Goal: Task Accomplishment & Management: Use online tool/utility

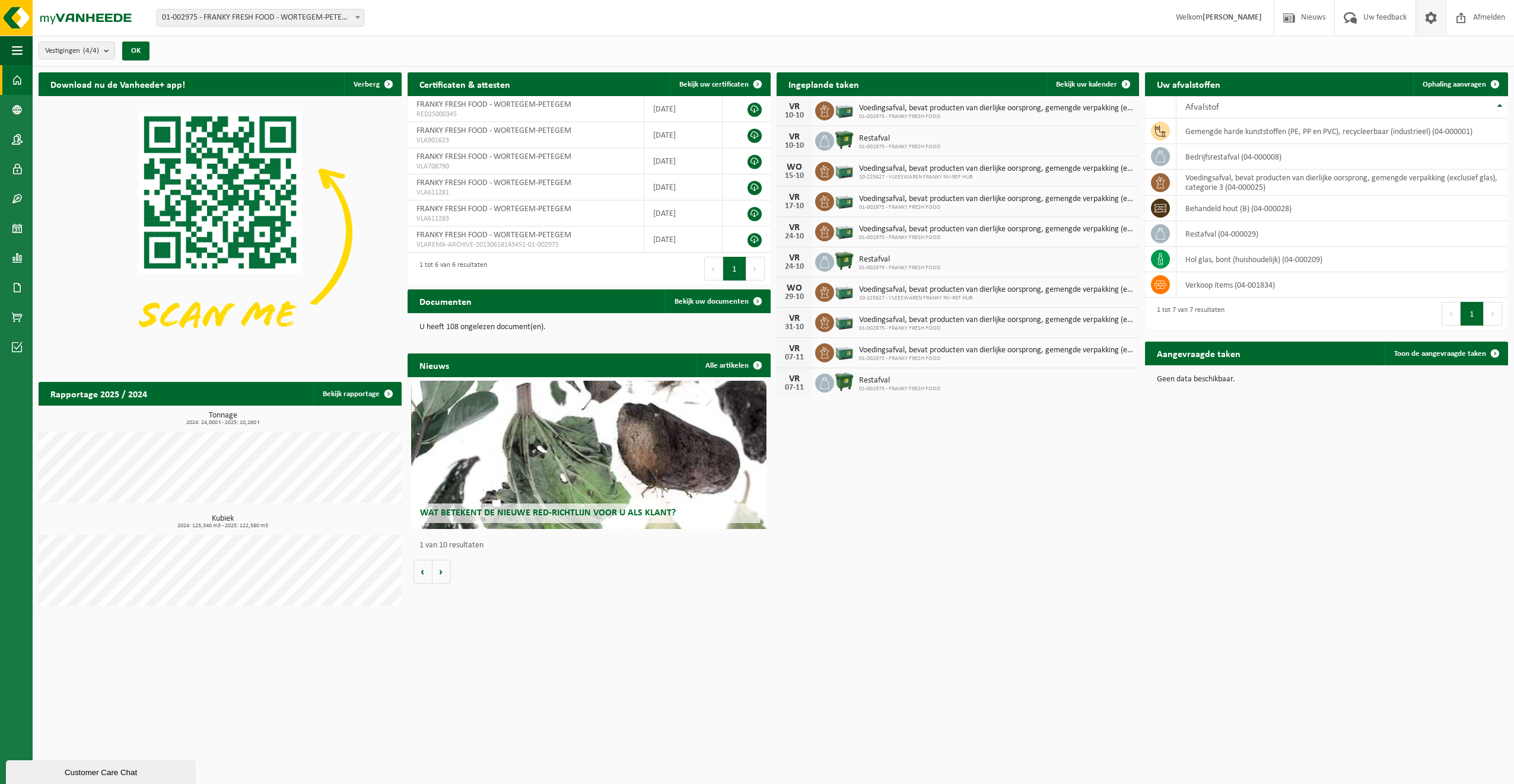
click at [1429, 18] on span at bounding box center [1431, 18] width 18 height 35
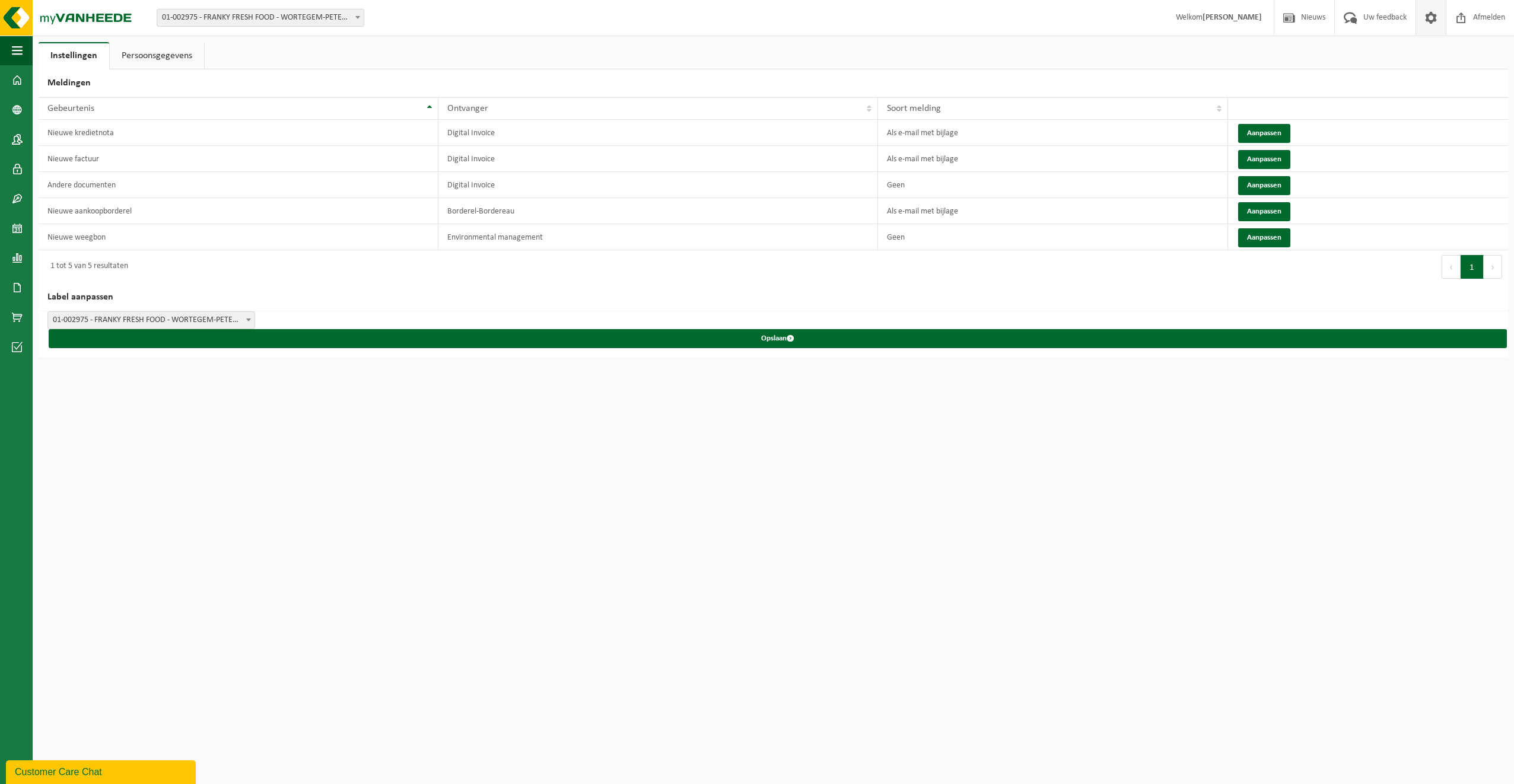
click at [166, 59] on link "Persoonsgegevens" at bounding box center [156, 56] width 94 height 27
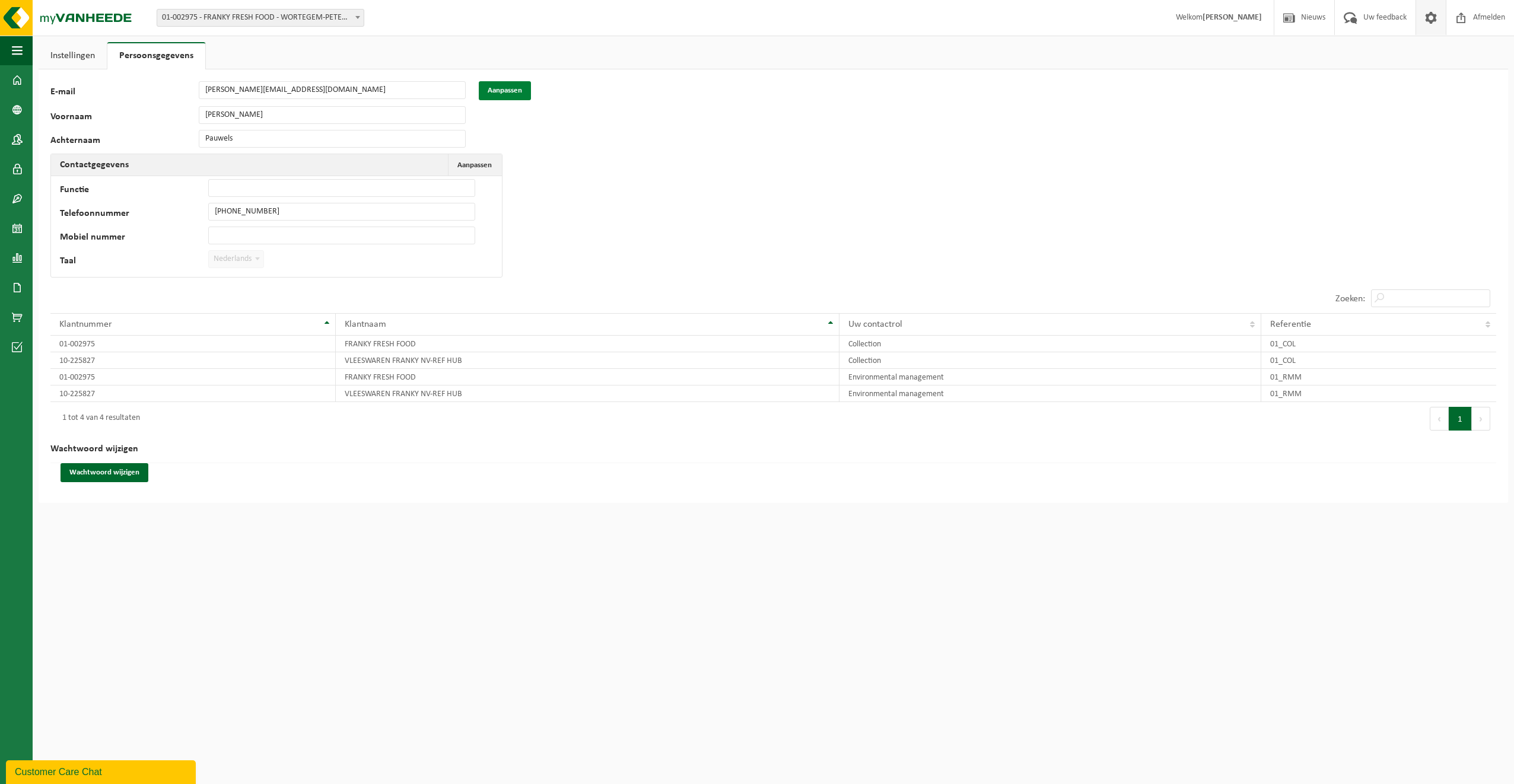
click at [495, 92] on button "Aanpassen" at bounding box center [505, 90] width 52 height 19
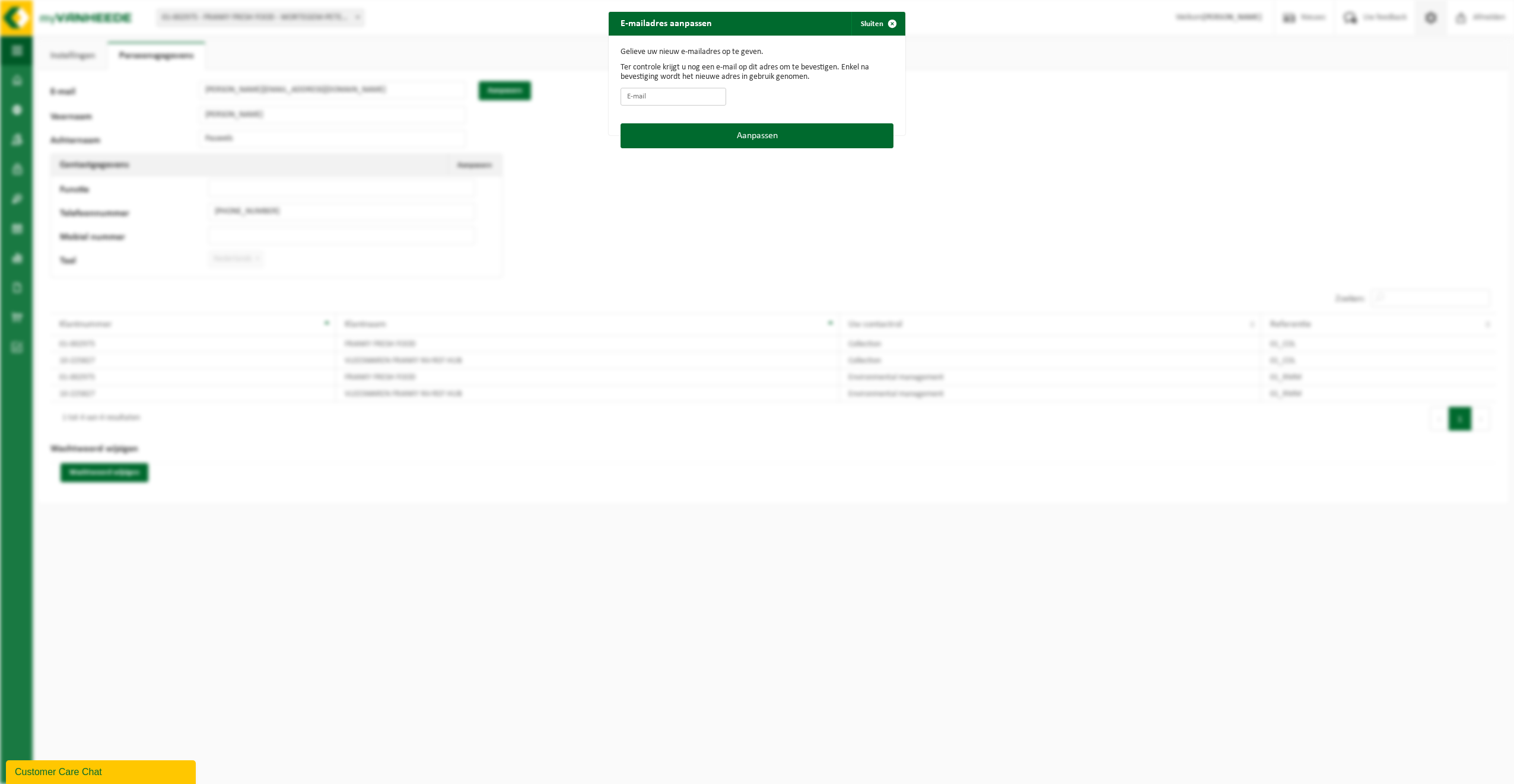
click at [681, 93] on input "E-mail" at bounding box center [673, 96] width 106 height 18
type input "philippe.pauwels@huppa.be"
click at [754, 132] on button "Aanpassen" at bounding box center [757, 136] width 273 height 25
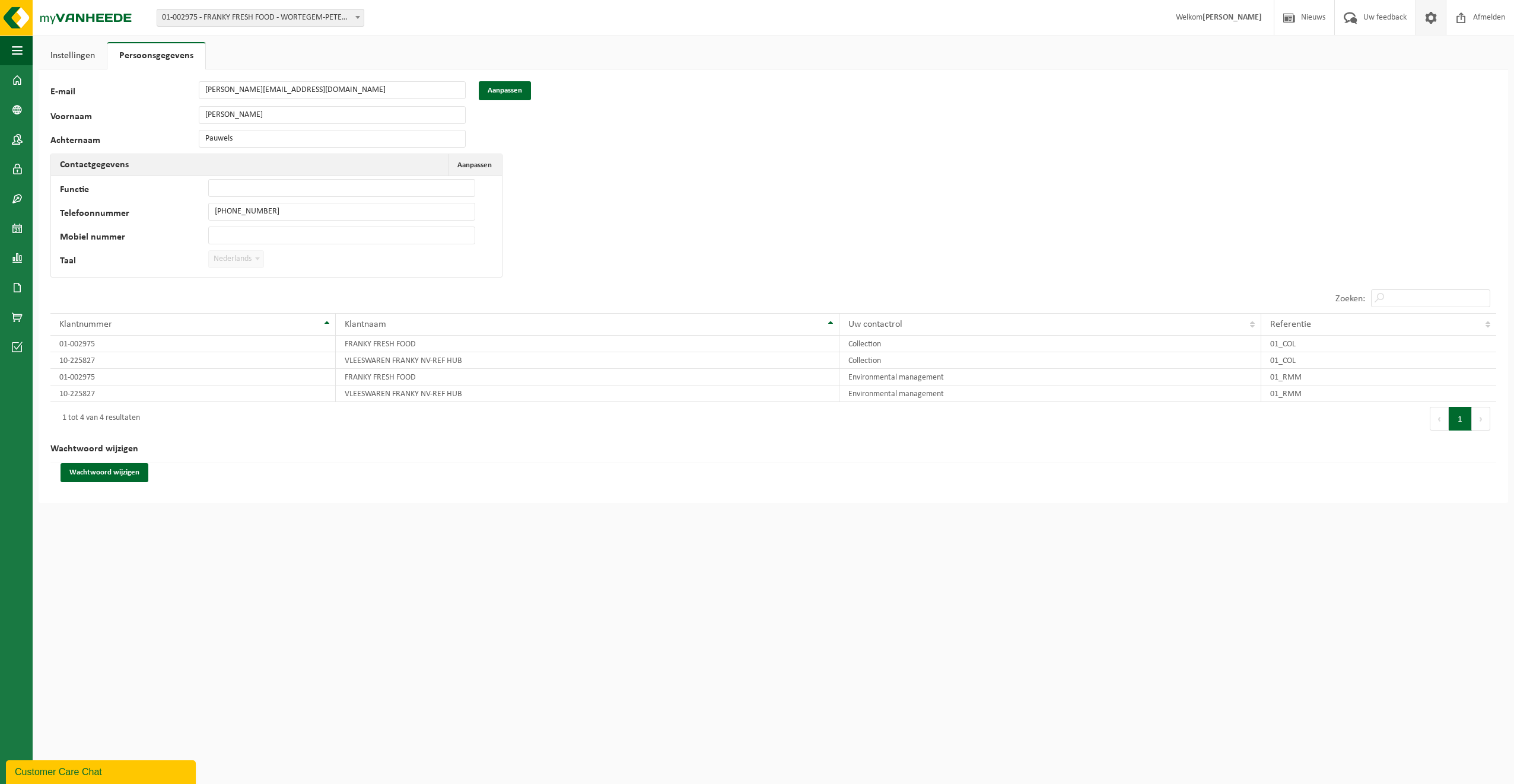
click at [1227, 18] on strong "[PERSON_NAME]" at bounding box center [1232, 18] width 59 height 9
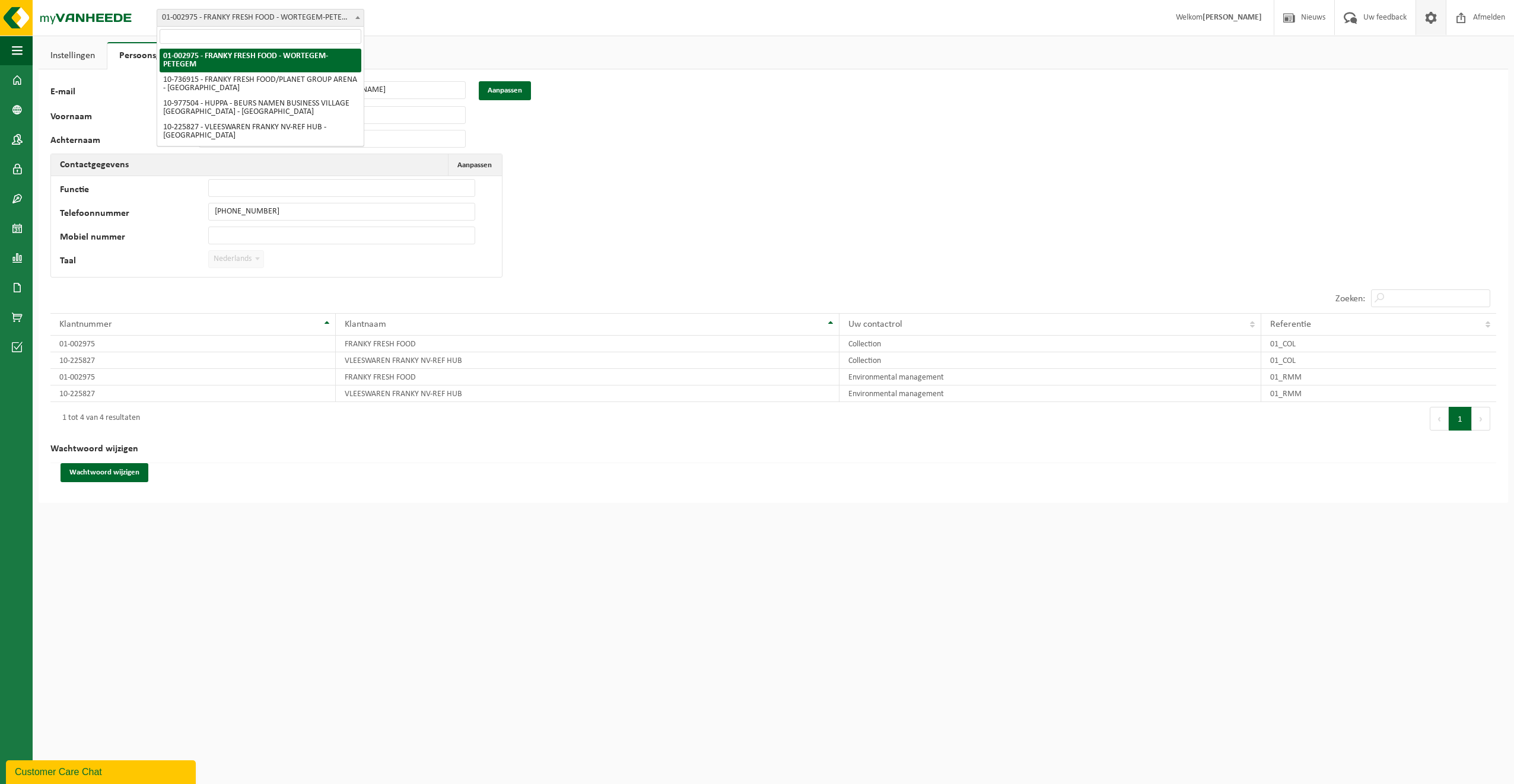
click at [242, 15] on span "01-002975 - FRANKY FRESH FOOD - WORTEGEM-PETEGEM" at bounding box center [260, 18] width 206 height 17
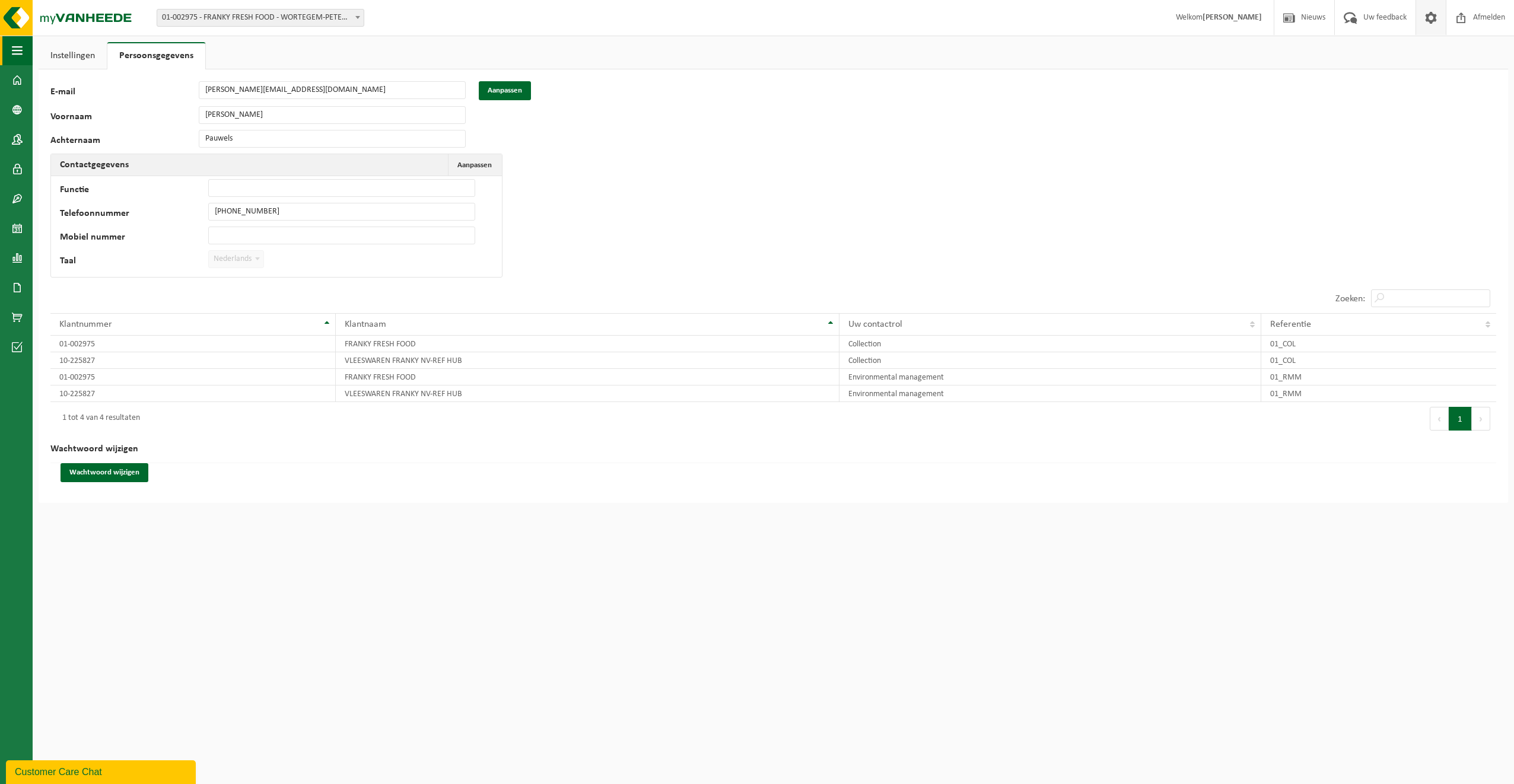
click at [18, 52] on span "button" at bounding box center [17, 51] width 10 height 30
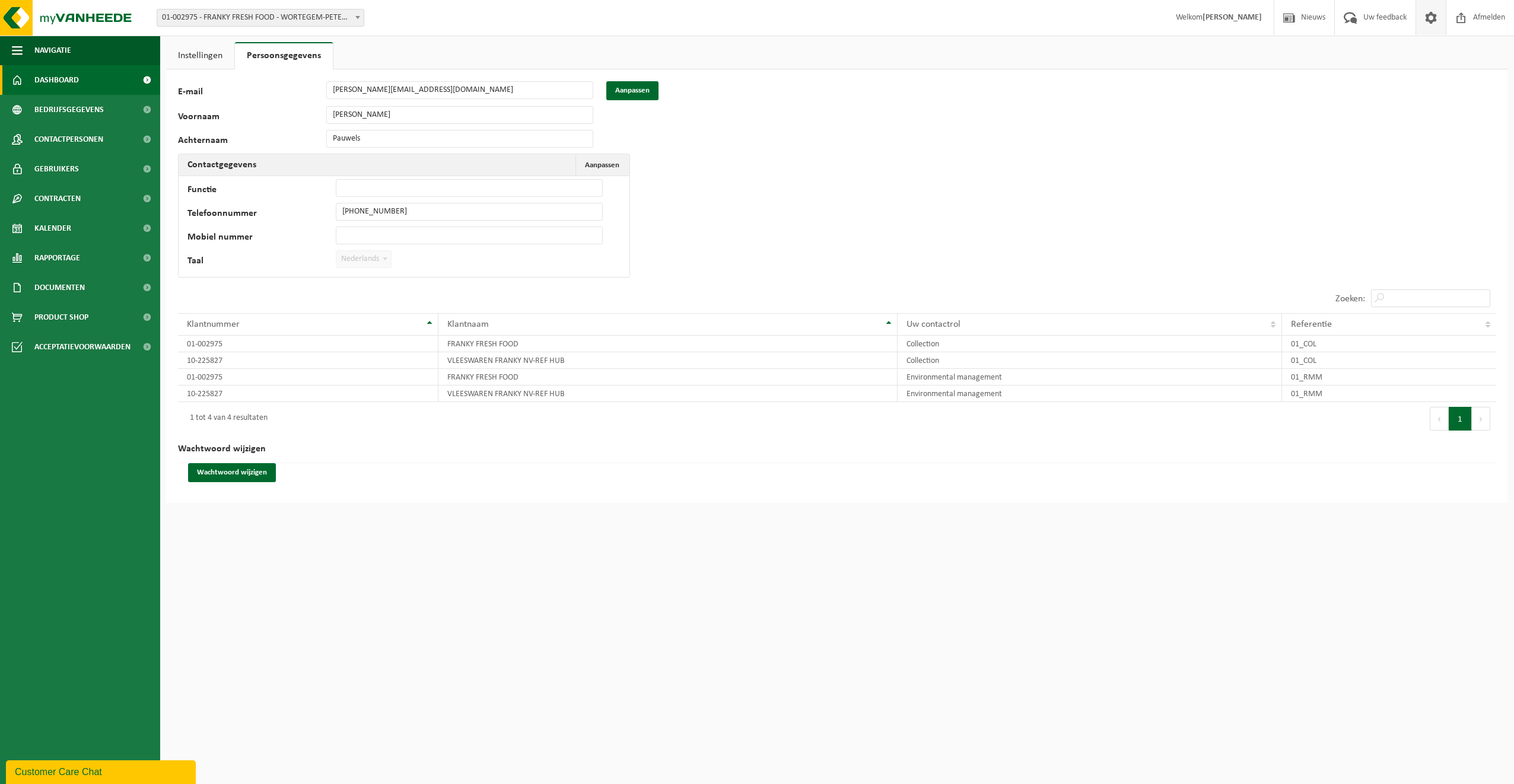
click at [61, 78] on span "Dashboard" at bounding box center [56, 80] width 45 height 30
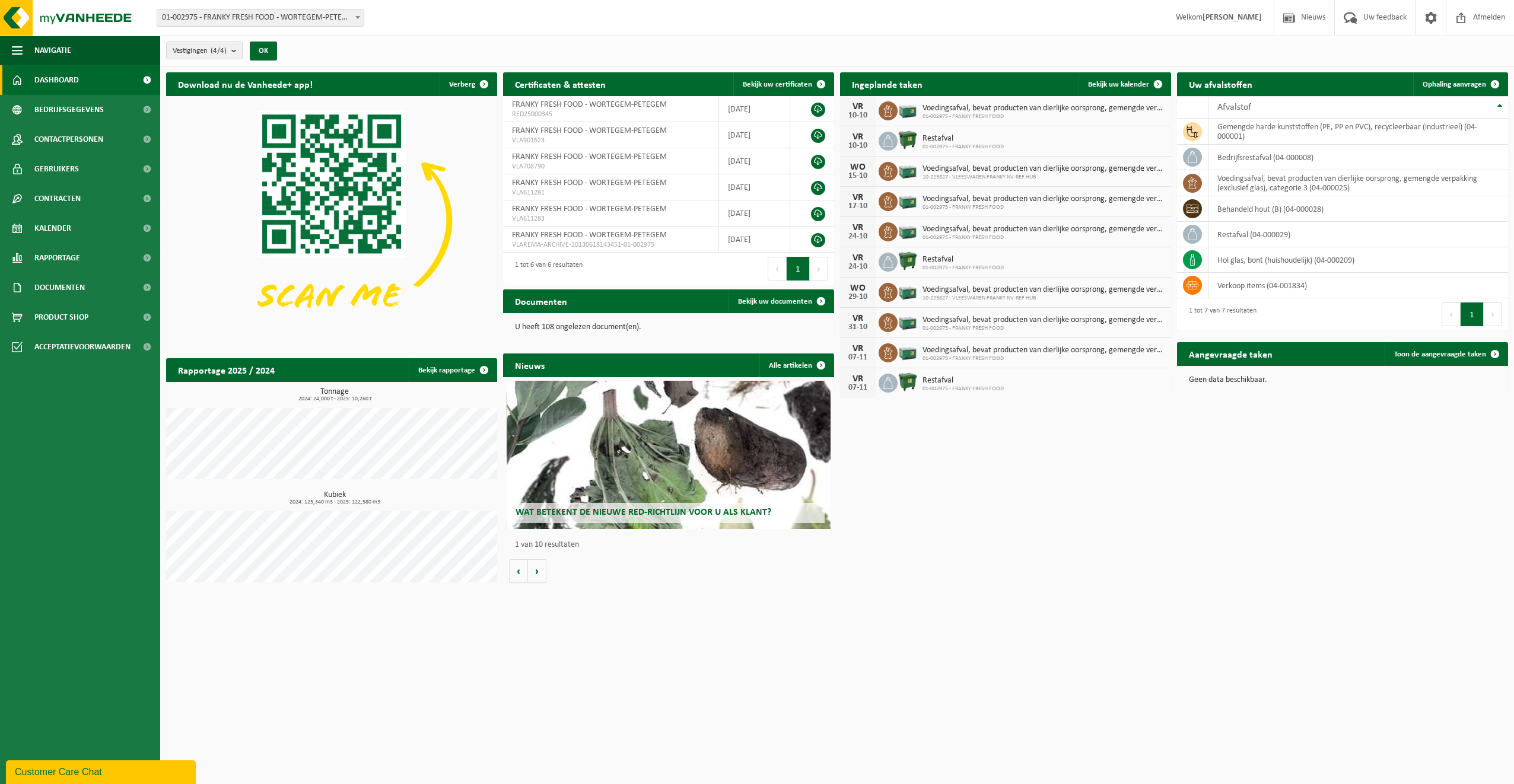
click at [320, 13] on span "01-002975 - FRANKY FRESH FOOD - WORTEGEM-PETEGEM" at bounding box center [260, 18] width 206 height 17
click at [1467, 79] on link "Ophaling aanvragen" at bounding box center [1460, 84] width 93 height 24
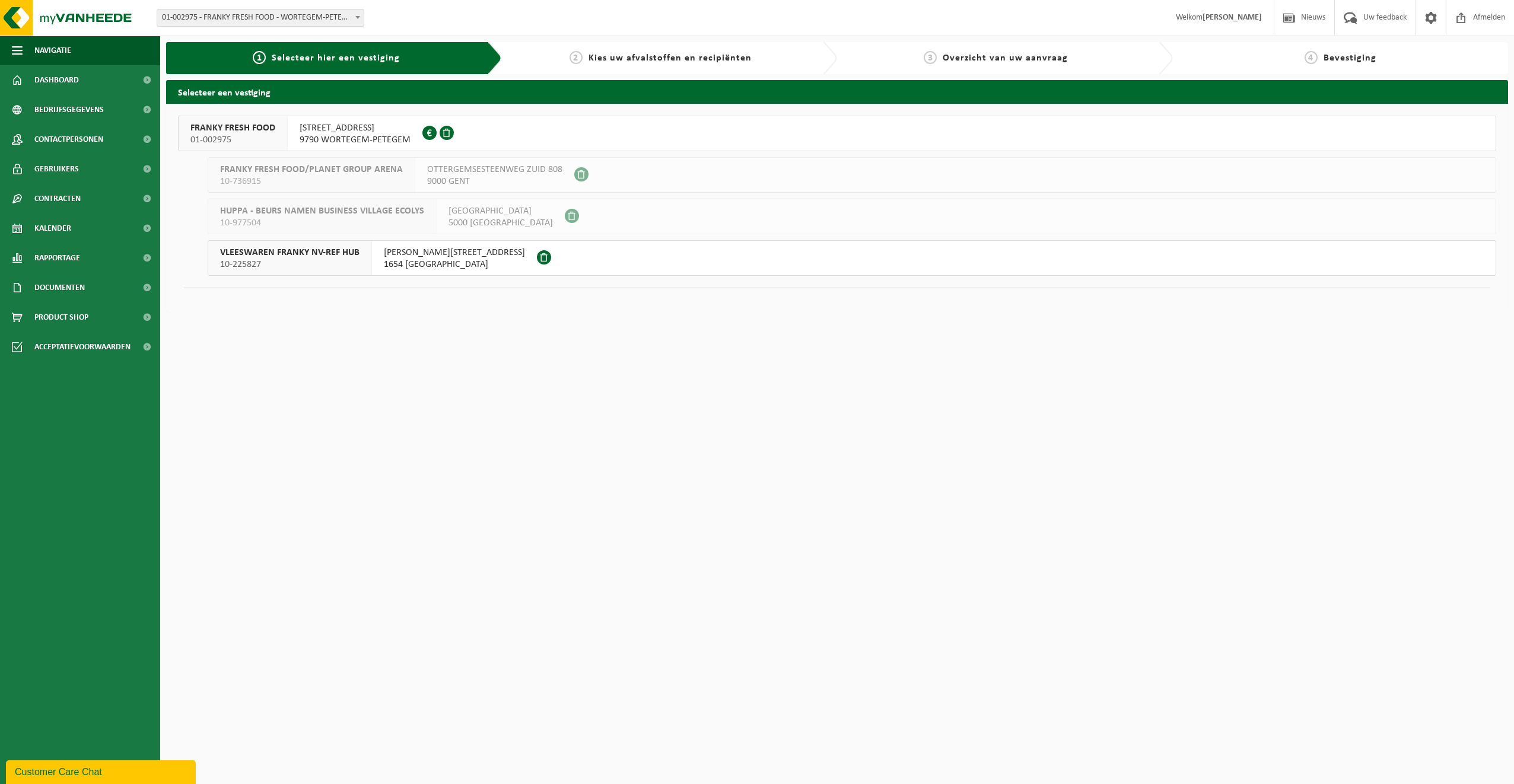
click at [328, 136] on span "9790 WORTEGEM-PETEGEM" at bounding box center [355, 140] width 111 height 12
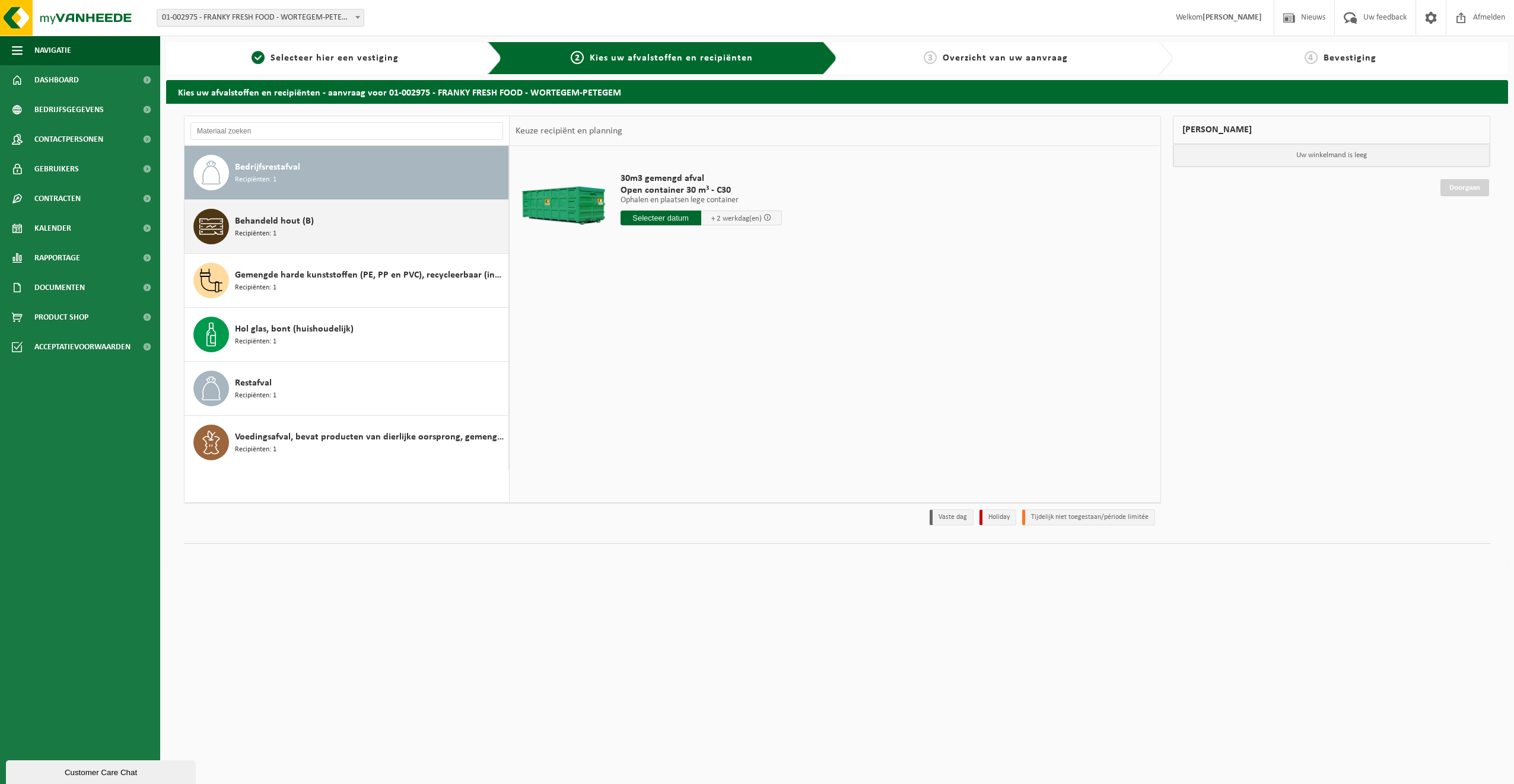
click at [274, 224] on span "Behandeld hout (B)" at bounding box center [275, 221] width 79 height 14
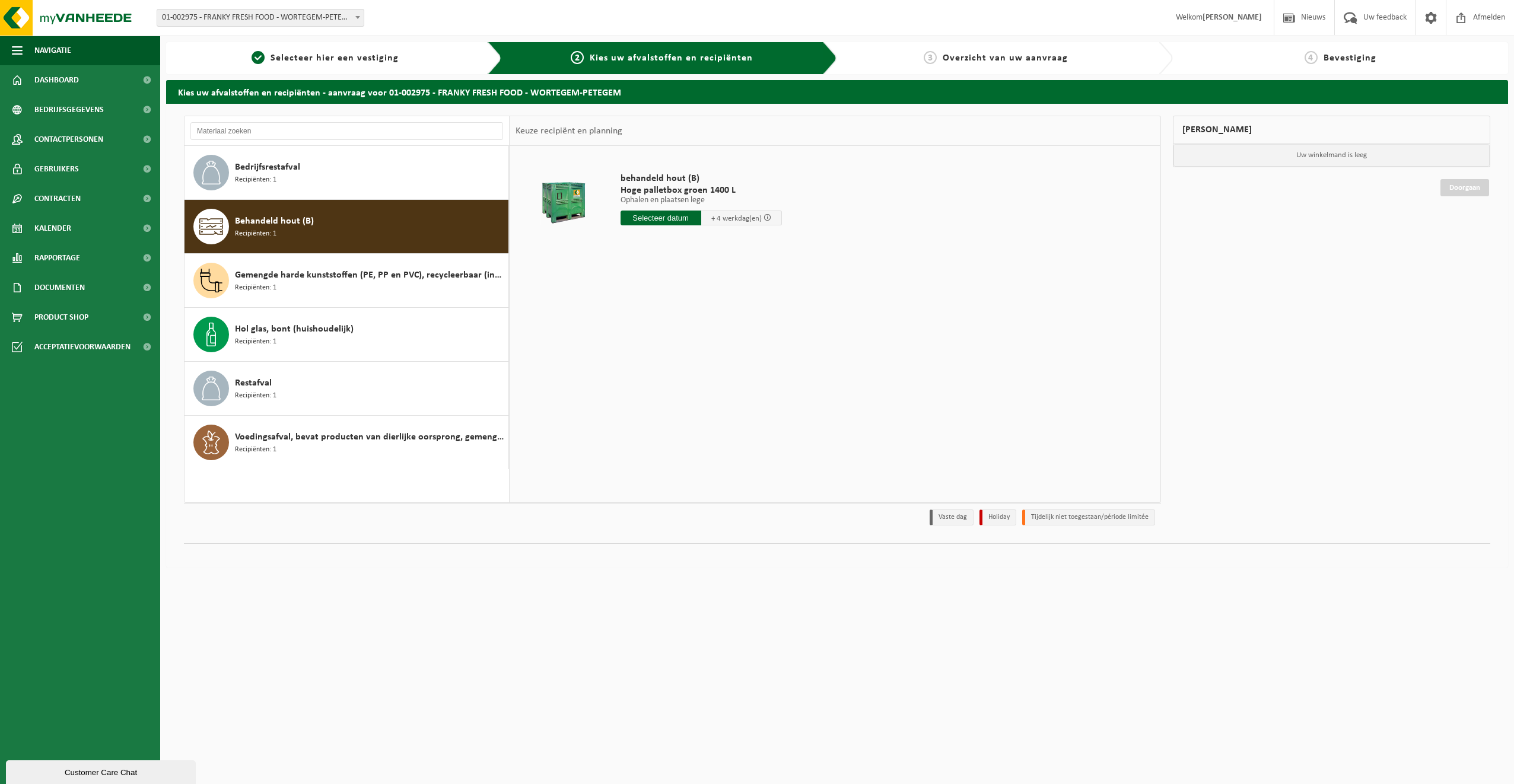
click at [656, 218] on input "text" at bounding box center [661, 217] width 81 height 15
click at [670, 319] on div "15" at bounding box center [673, 323] width 21 height 19
type input "Van 2025-10-15"
click at [656, 282] on button "In winkelmand" at bounding box center [654, 284] width 66 height 19
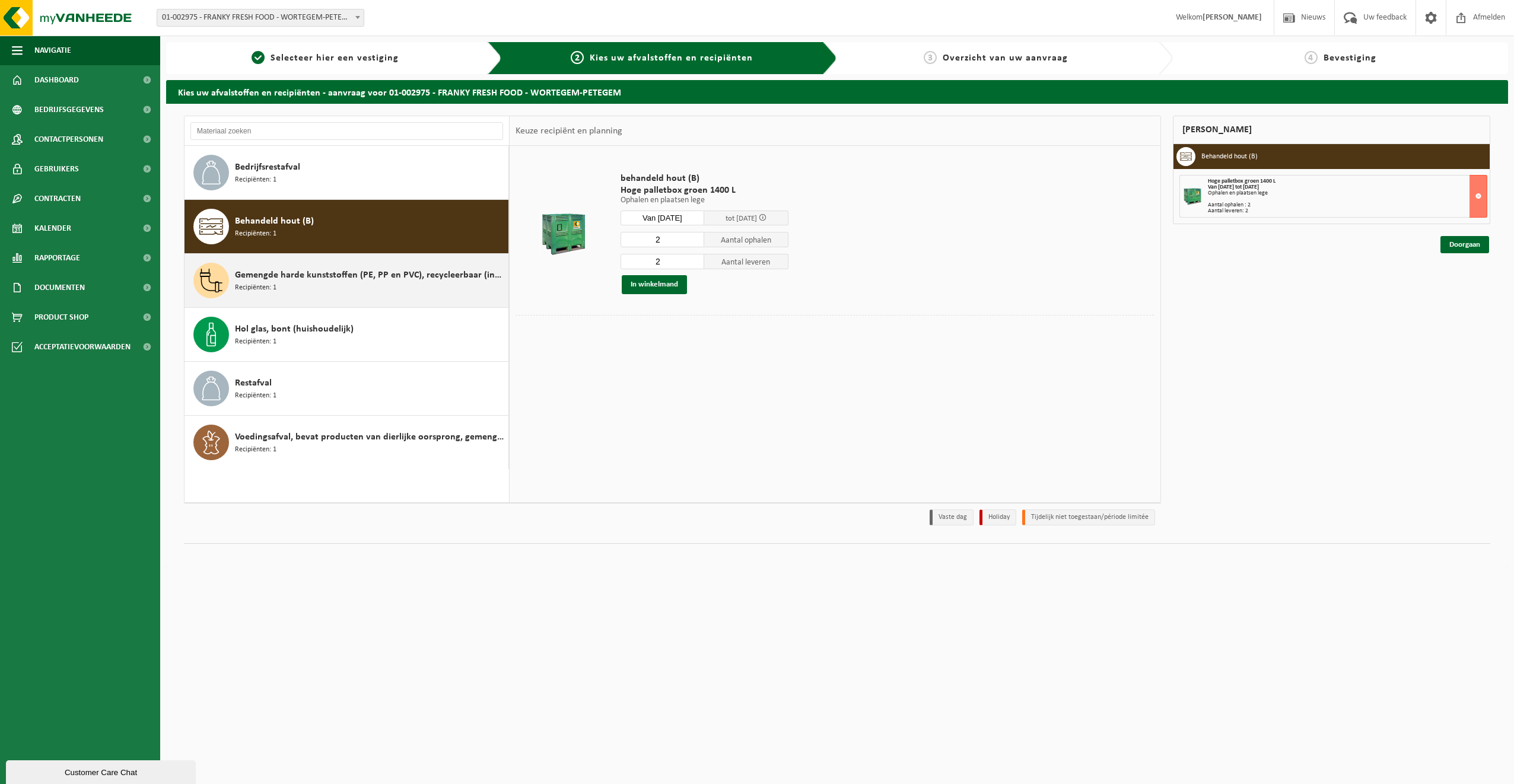
click at [280, 276] on span "Gemengde harde kunststoffen (PE, PP en PVC), recycleerbaar (industrieel)" at bounding box center [370, 275] width 271 height 14
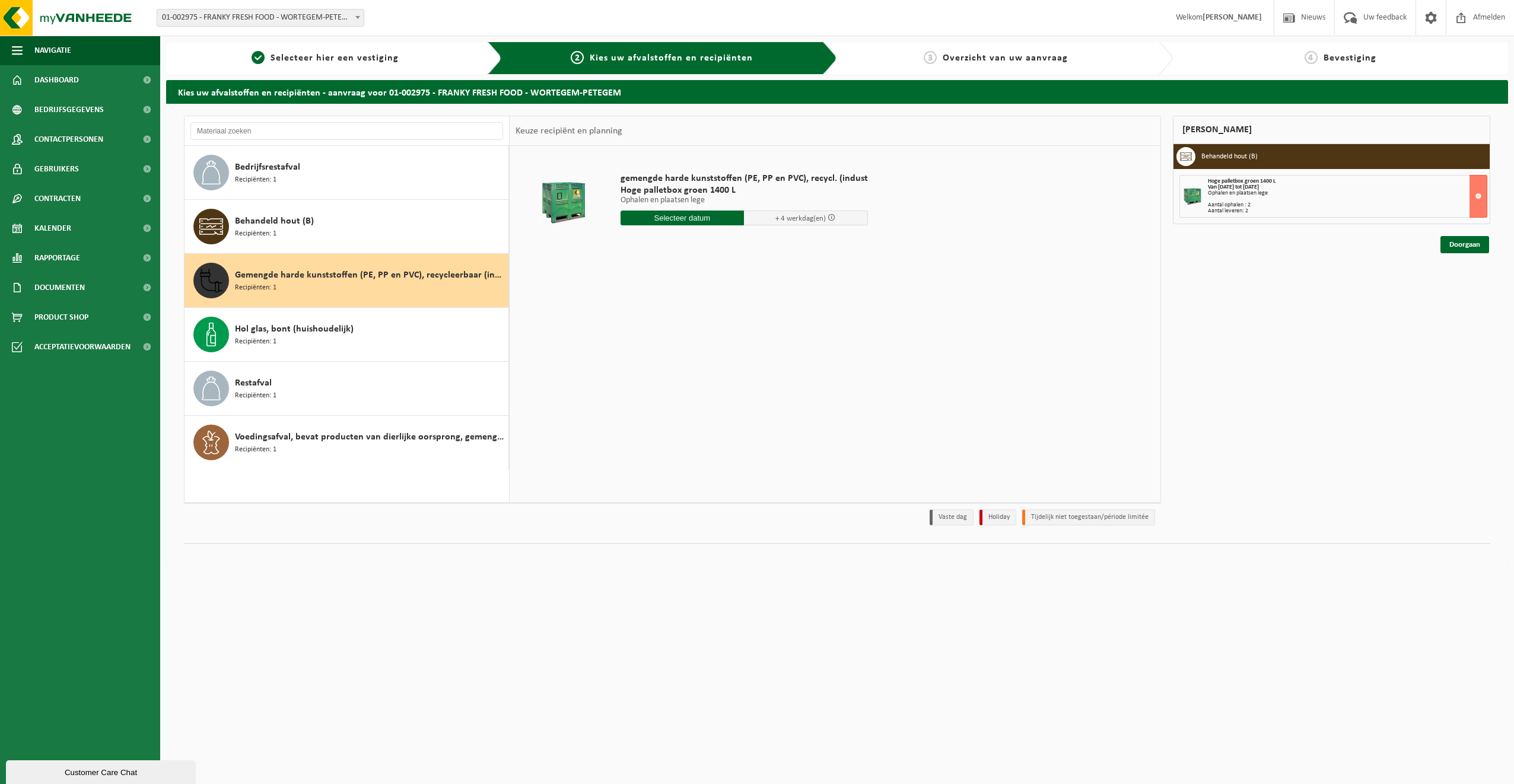
click at [678, 217] on input "text" at bounding box center [682, 217] width 124 height 15
click at [672, 321] on div "15" at bounding box center [673, 323] width 21 height 19
type input "Van 2025-10-15"
click at [643, 280] on button "In winkelmand" at bounding box center [654, 284] width 66 height 19
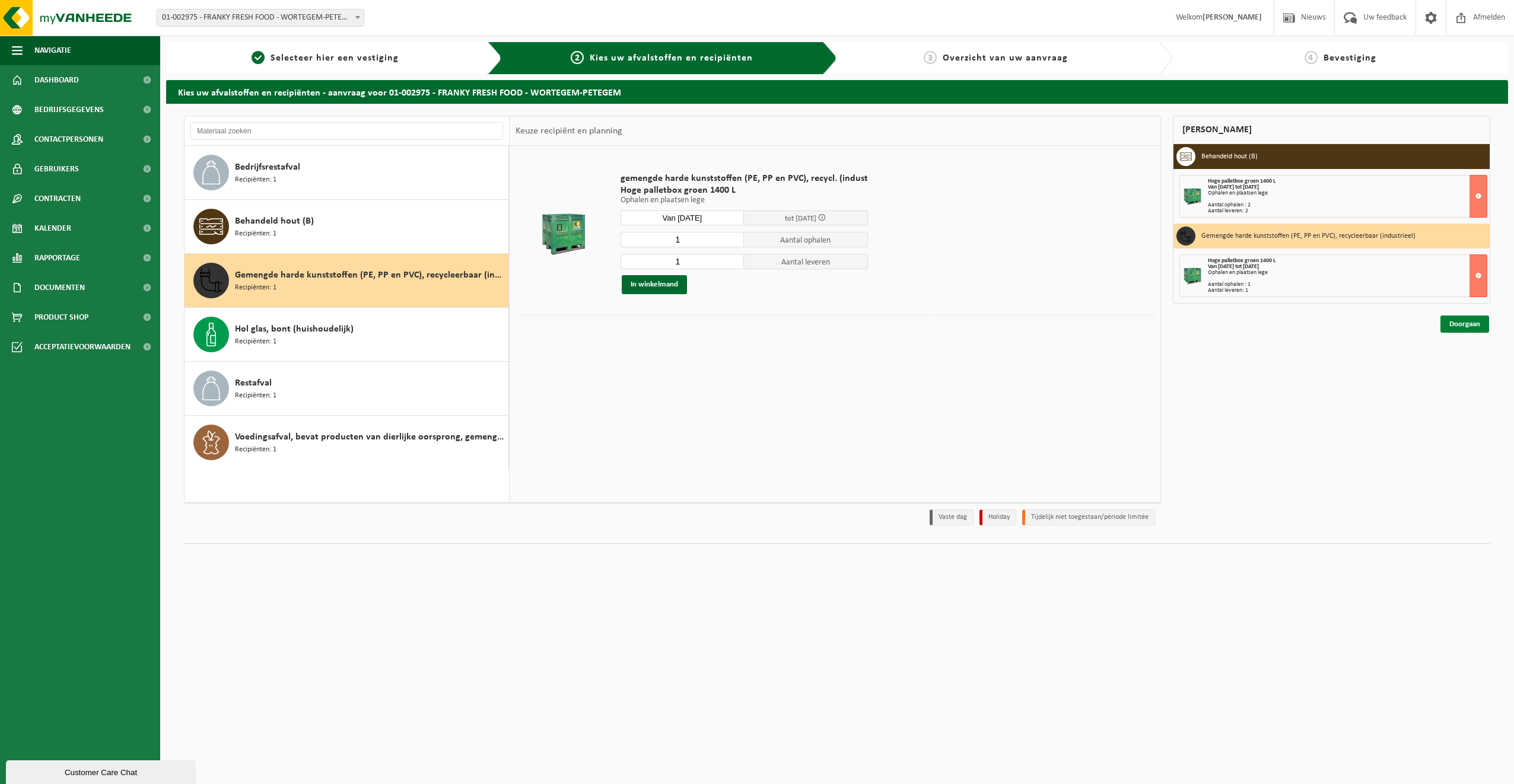
click at [1472, 325] on link "Doorgaan" at bounding box center [1465, 324] width 49 height 18
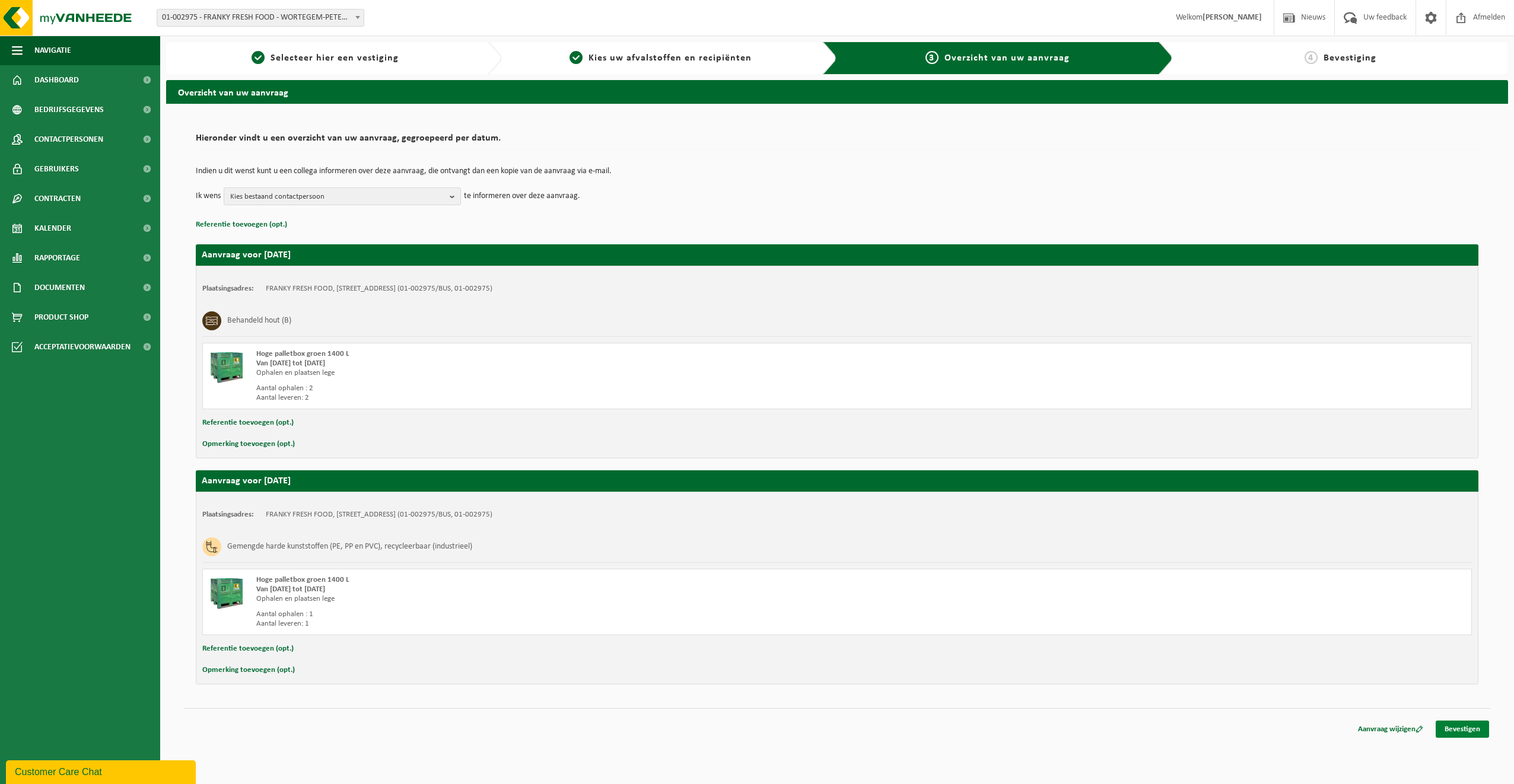
click at [1459, 733] on link "Bevestigen" at bounding box center [1463, 729] width 53 height 18
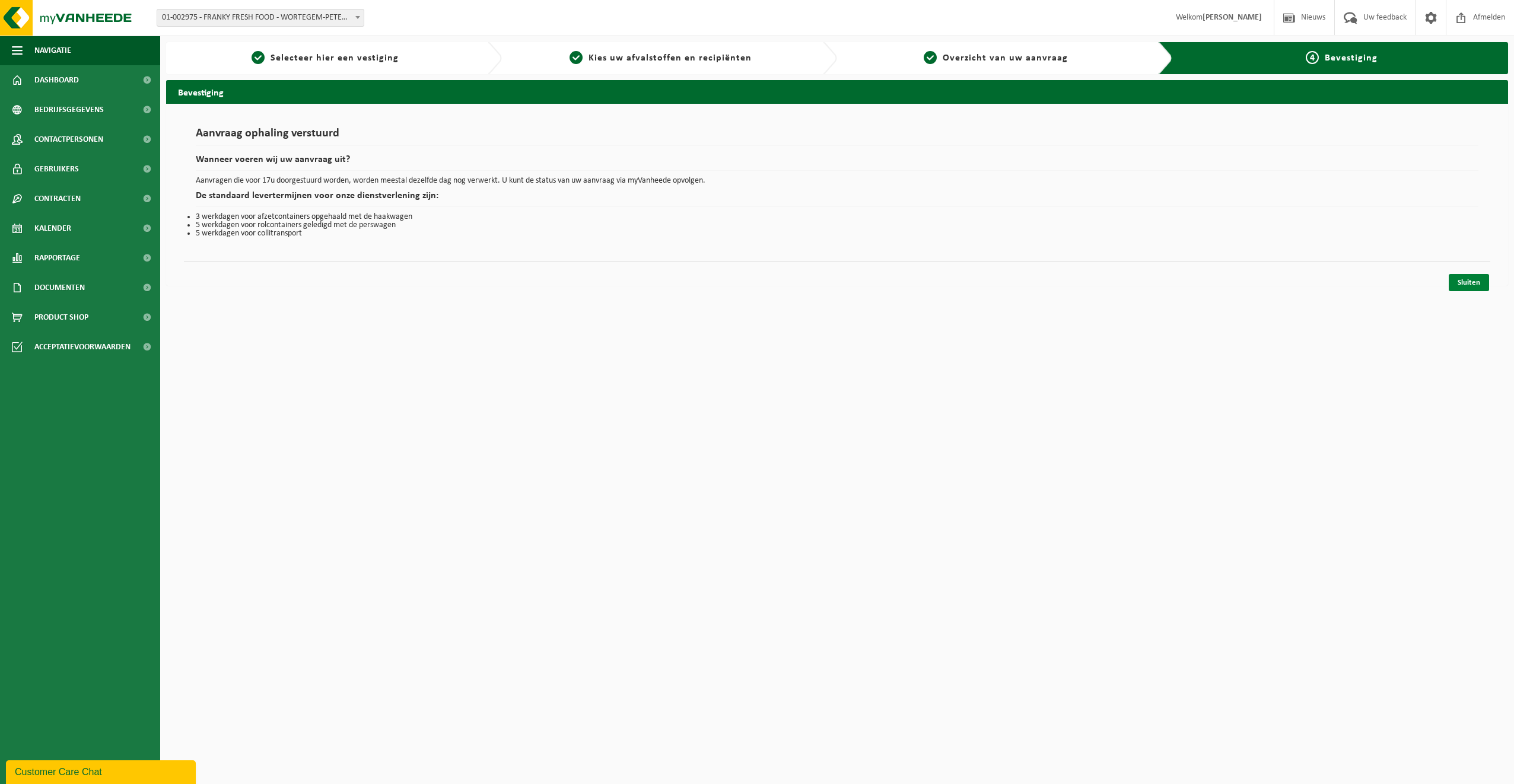
click at [1458, 281] on link "Sluiten" at bounding box center [1469, 282] width 40 height 18
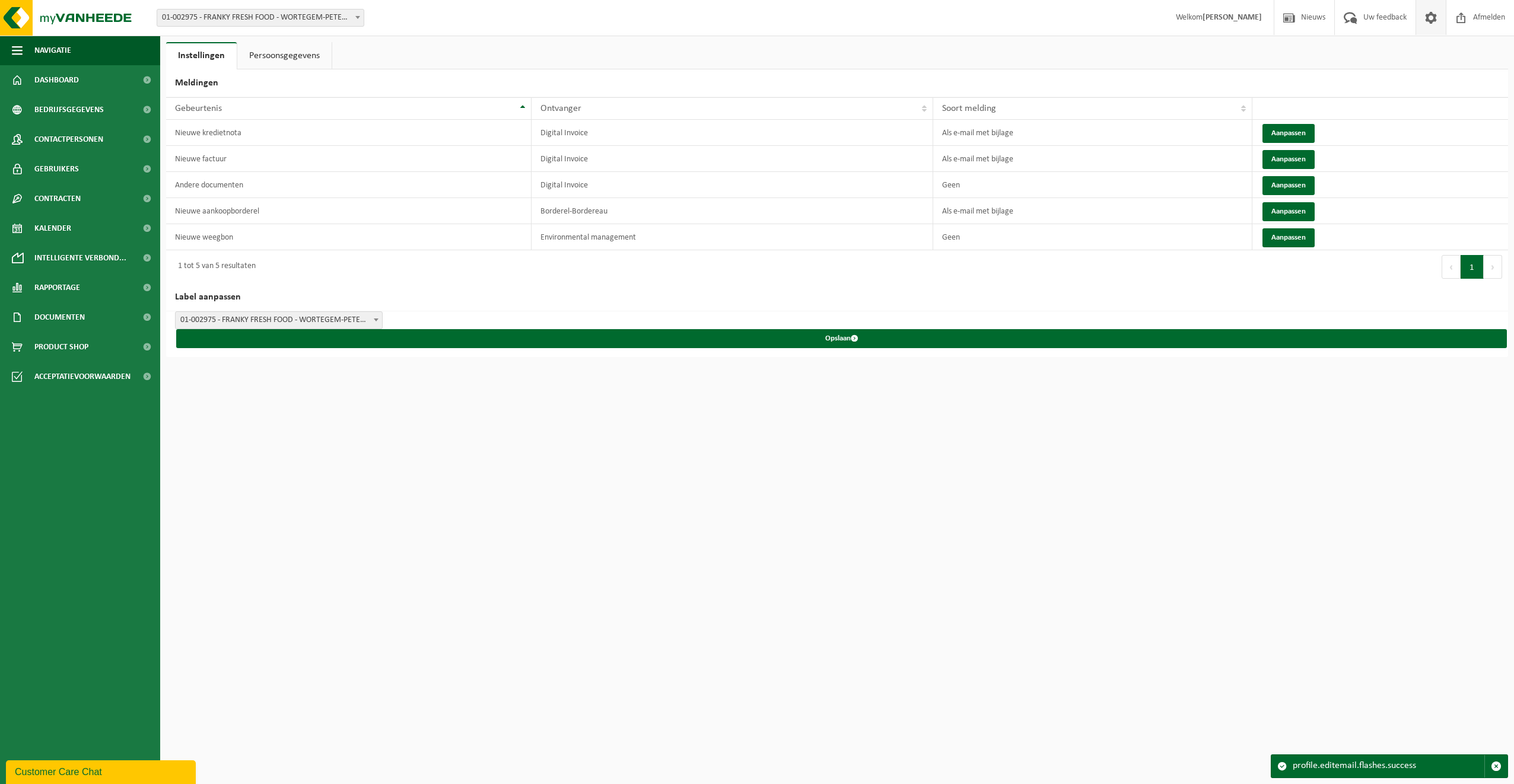
click at [1049, 528] on html "Vestiging: 01-002975 - FRANKY FRESH FOOD - WORTEGEM-PETEGEM 10-736915 - FRANKY …" at bounding box center [757, 392] width 1514 height 784
